Goal: Find specific page/section: Find specific page/section

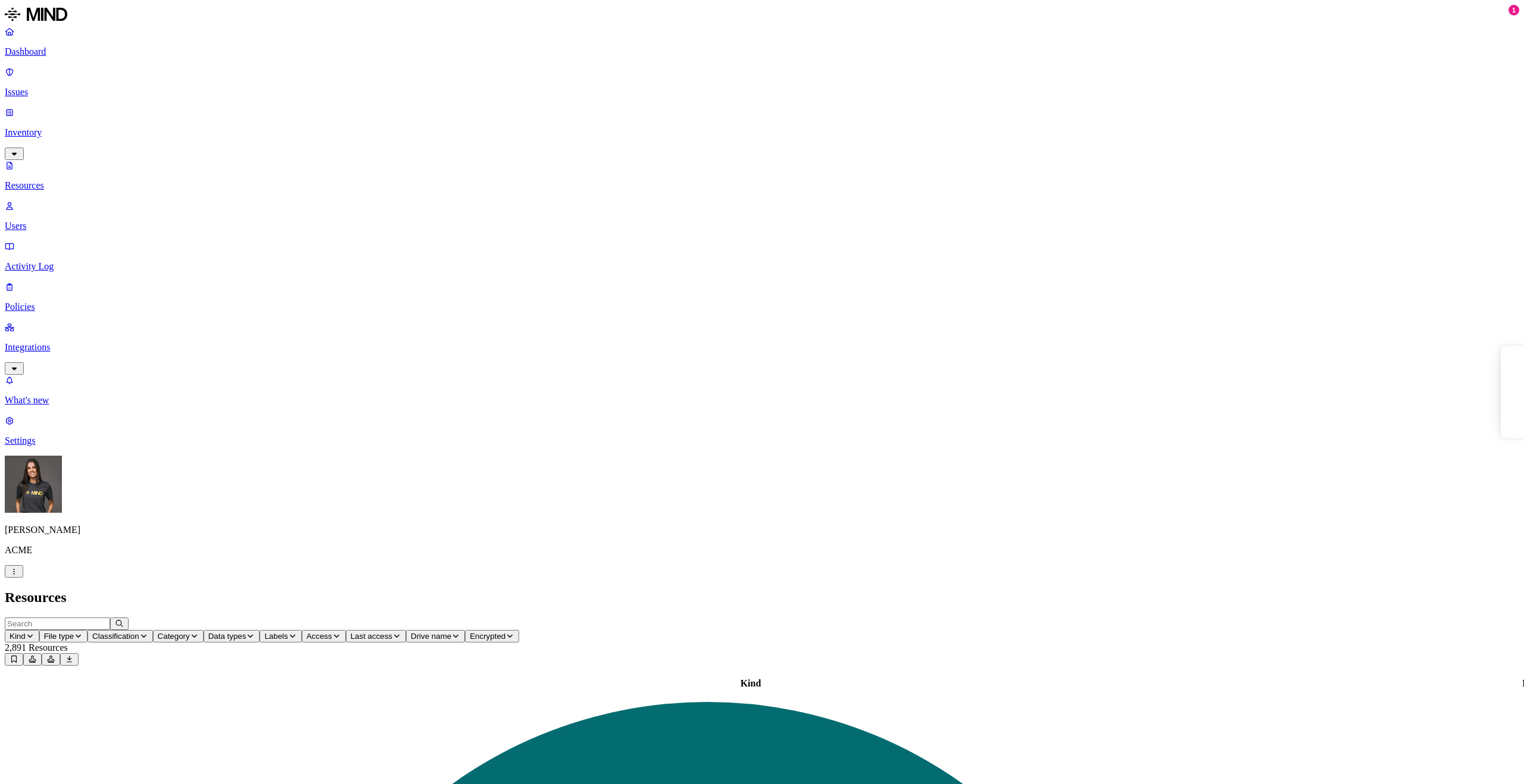
click at [40, 630] on button "Kind" at bounding box center [22, 637] width 35 height 12
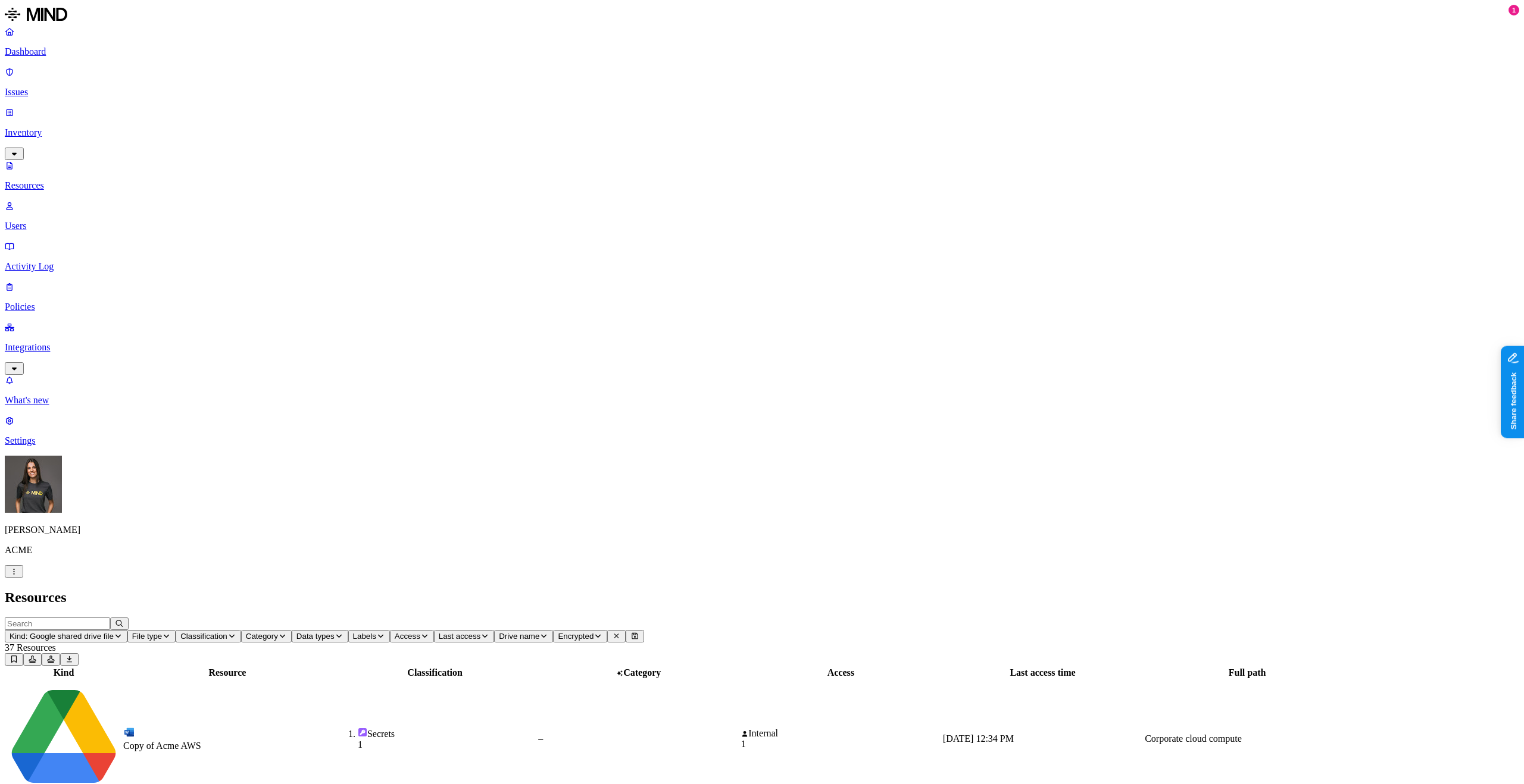
click at [114, 632] on span "Kind: Google shared drive file" at bounding box center [61, 637] width 104 height 9
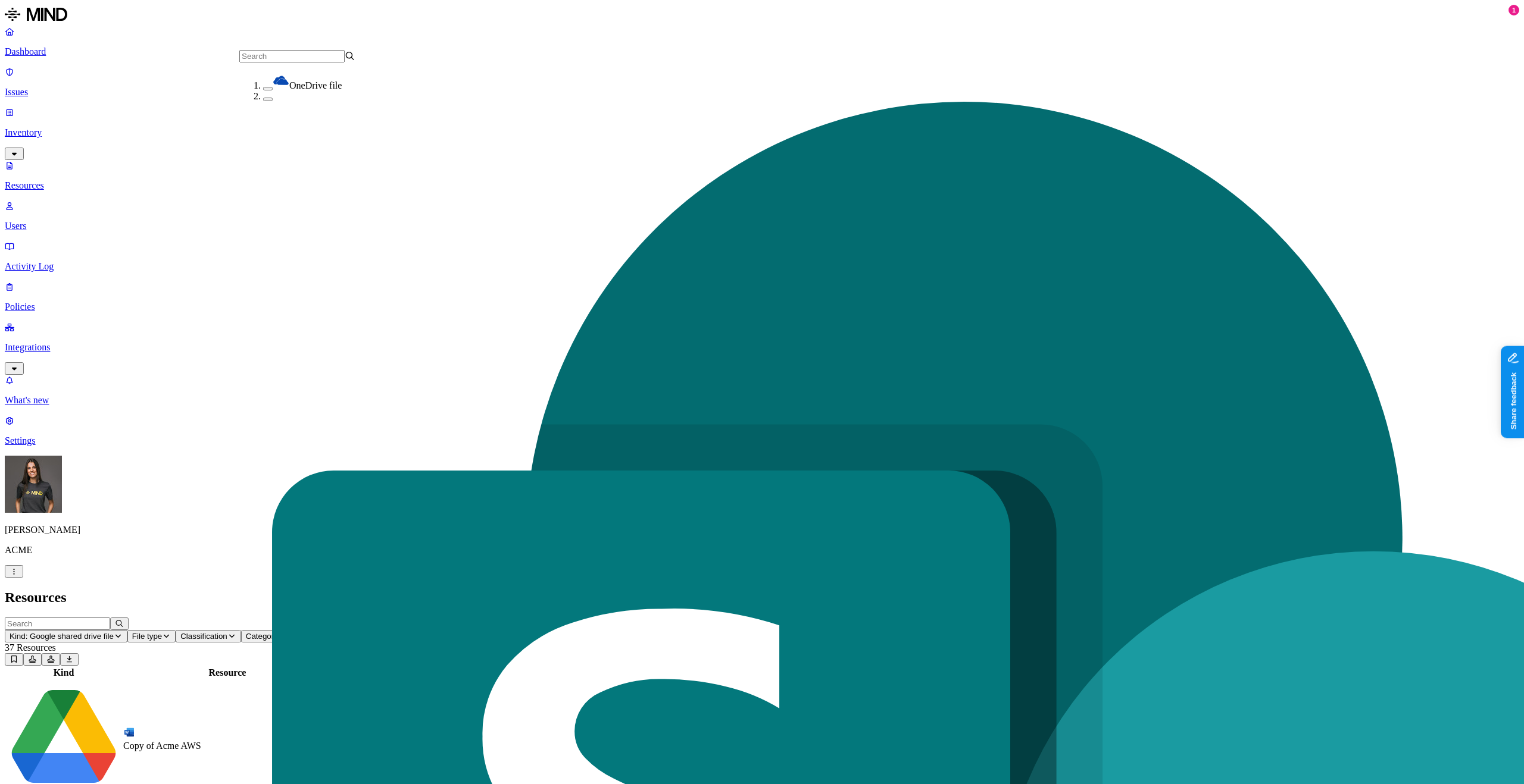
click at [340, 590] on header "Resources" at bounding box center [762, 598] width 1514 height 16
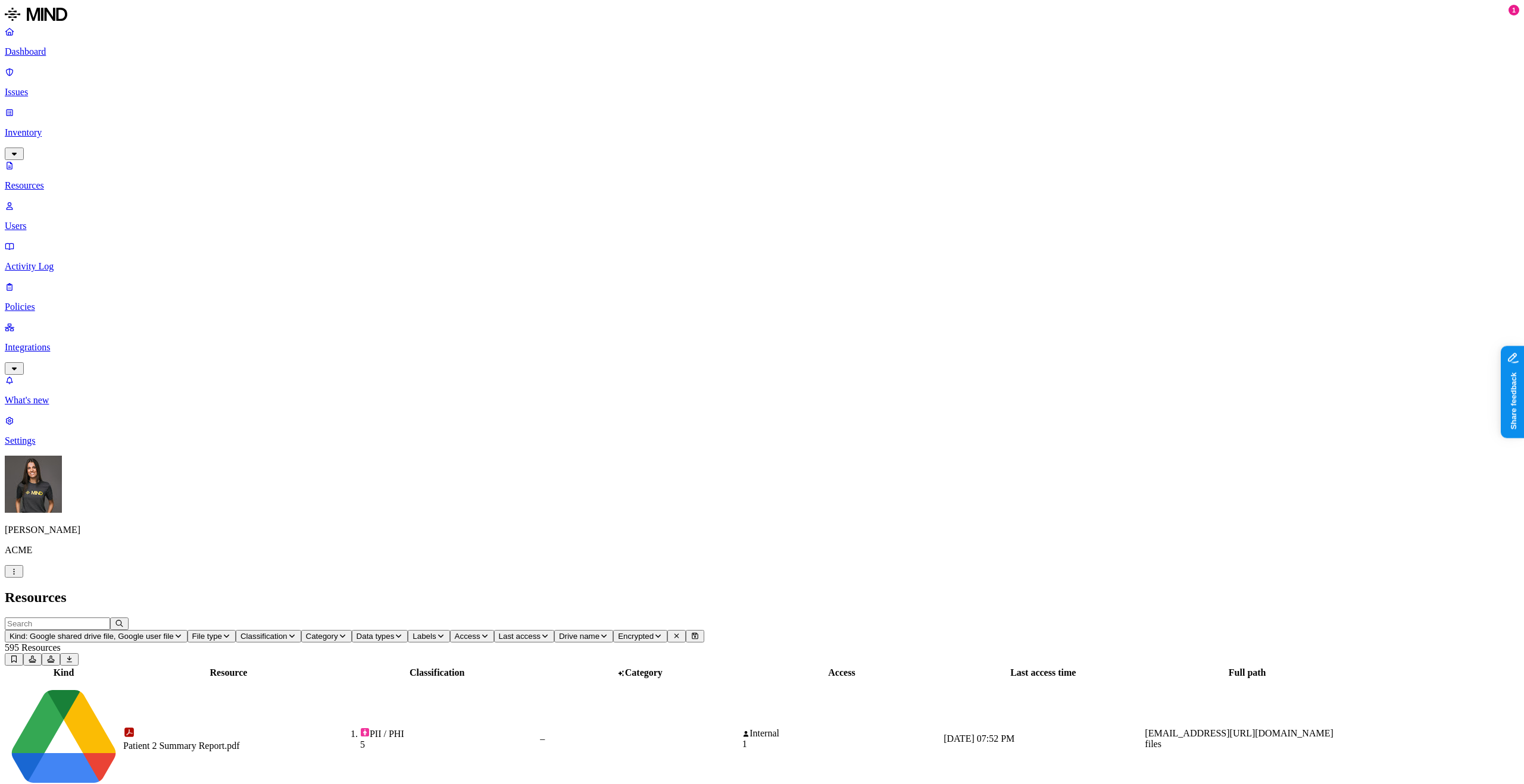
click at [334, 727] on div "Patient 2 Summary Report.pdf" at bounding box center [229, 739] width 211 height 25
click at [412, 590] on h2 "Resources" at bounding box center [762, 598] width 1514 height 16
click at [480, 632] on span "Access" at bounding box center [467, 637] width 26 height 9
click at [713, 168] on span "Public" at bounding box center [704, 173] width 24 height 10
click at [645, 590] on h2 "Resources" at bounding box center [762, 598] width 1514 height 16
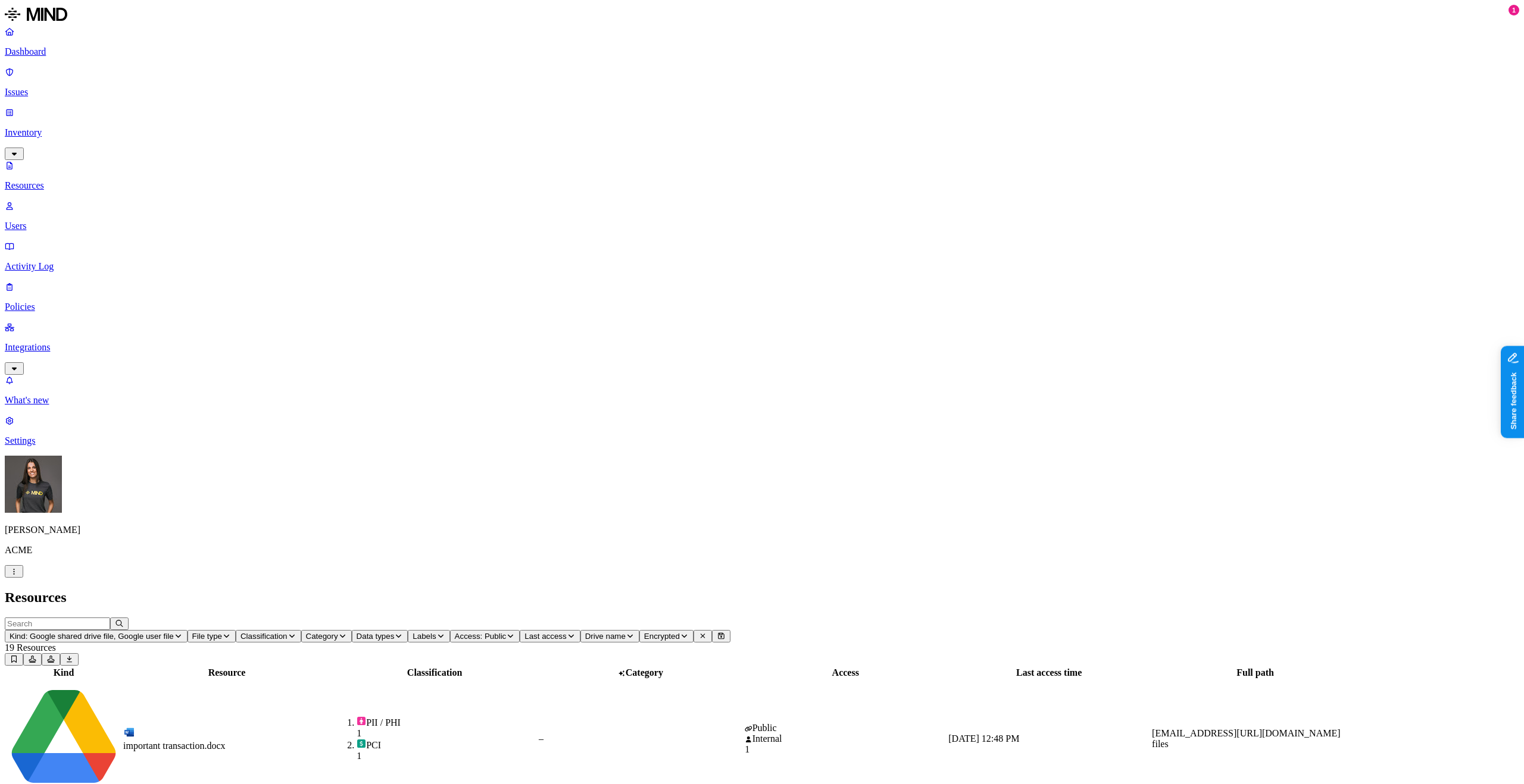
click at [536, 717] on div "PII / PHI 1 PCI 1" at bounding box center [434, 739] width 203 height 45
